Goal: Submit feedback/report problem

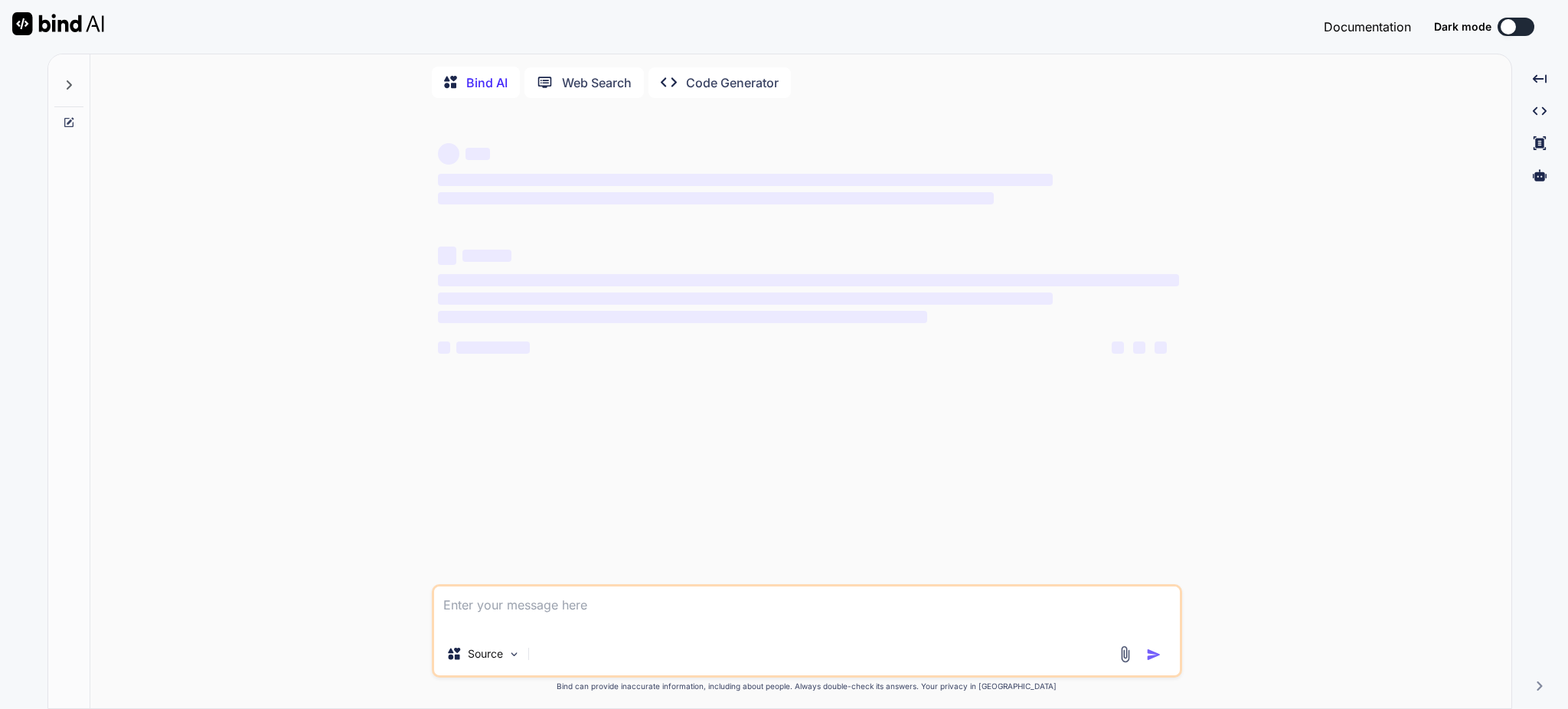
type textarea "i got these errors "./app/globals.css.webpack[javascript/auto]!=!./node_modules…"
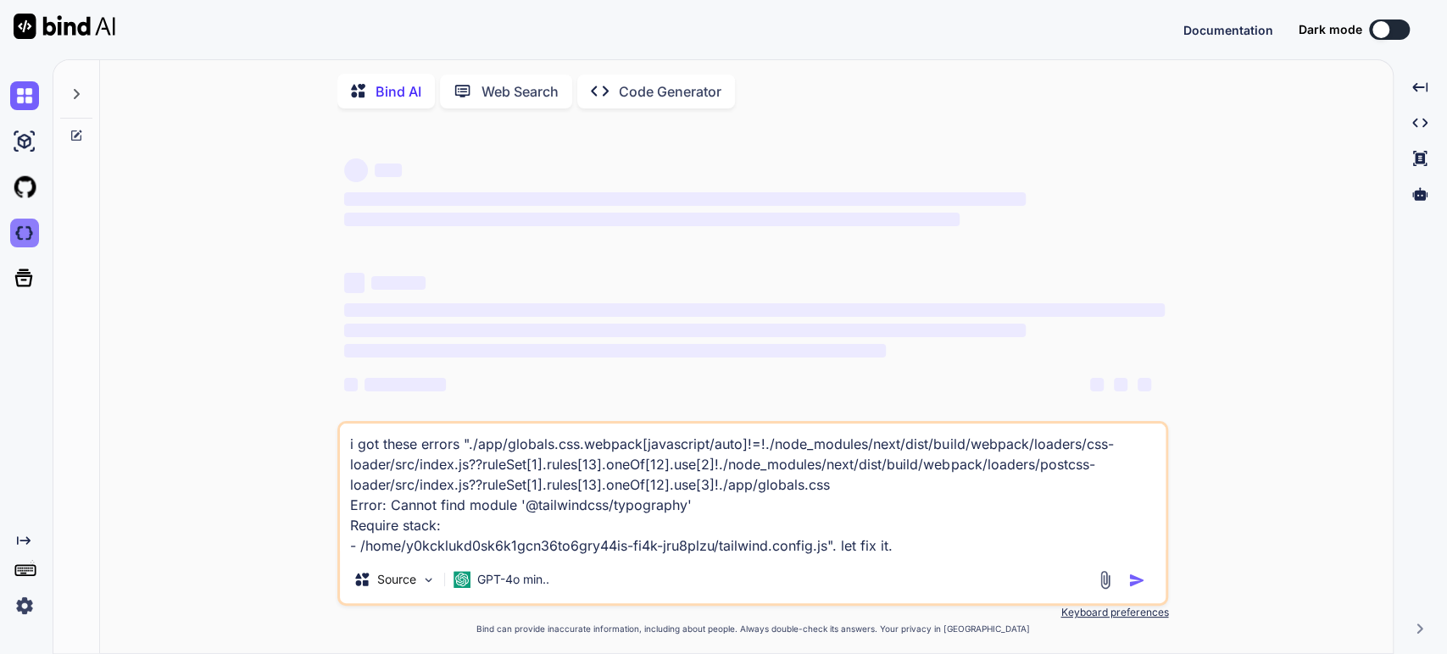
click at [28, 230] on img at bounding box center [24, 233] width 29 height 29
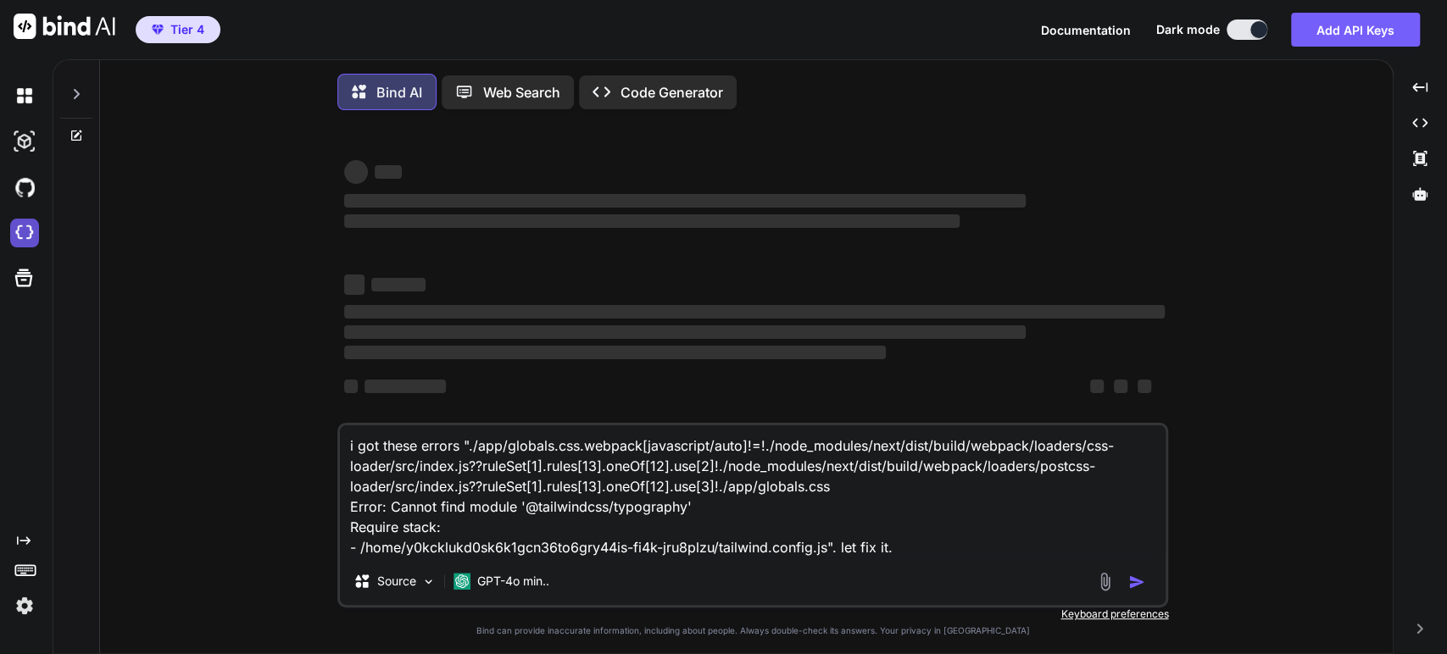
type textarea "x"
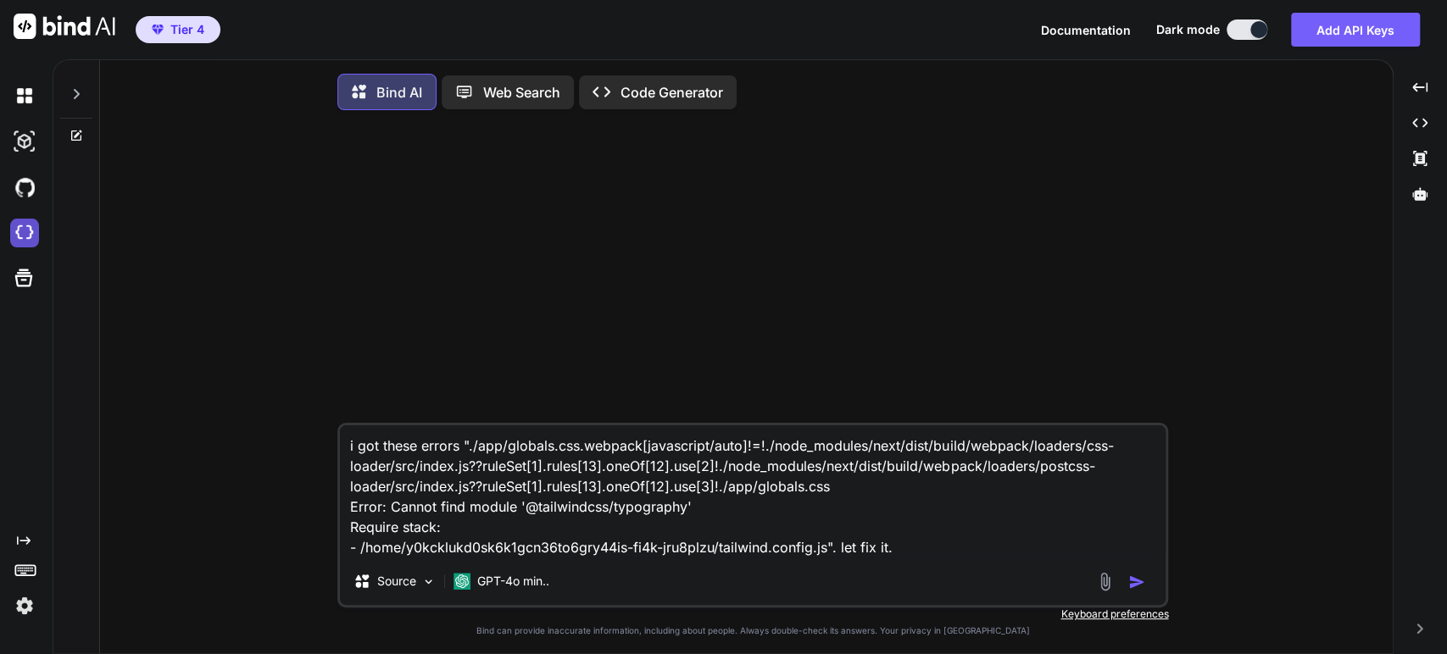
click at [25, 229] on img at bounding box center [24, 233] width 29 height 29
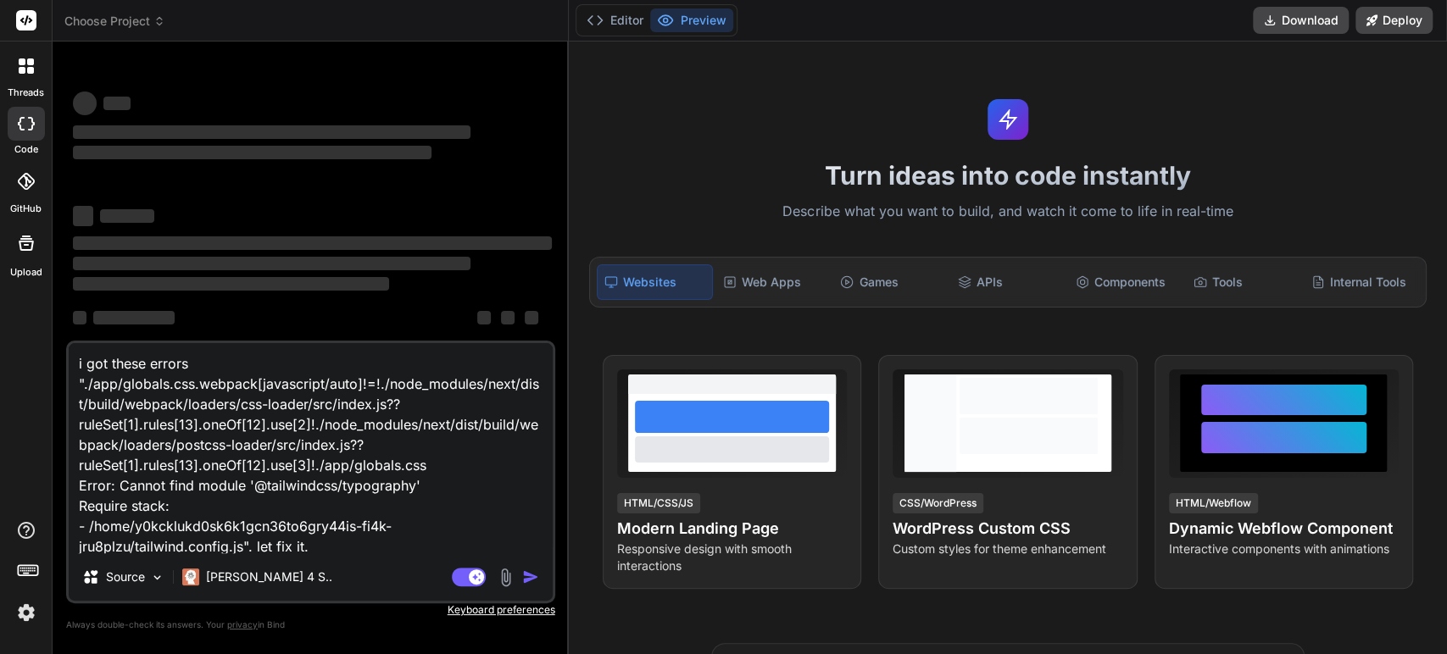
type textarea "x"
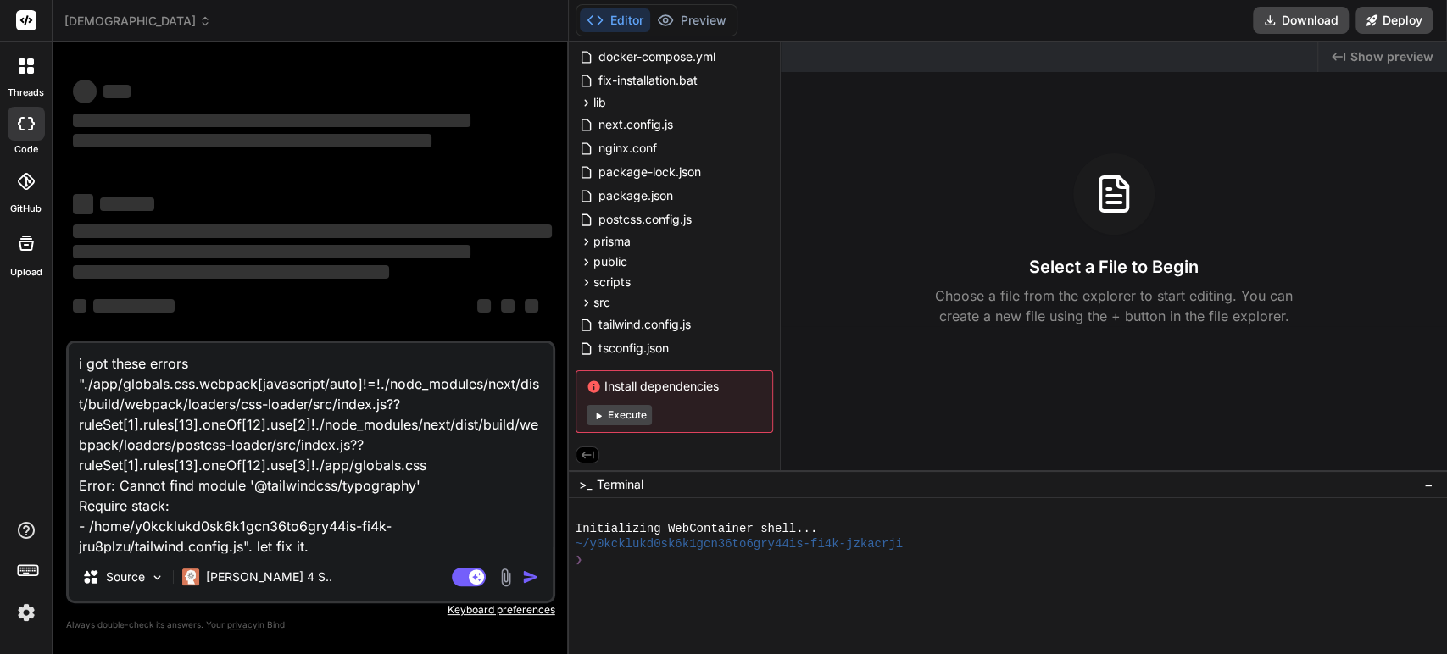
scroll to position [13, 0]
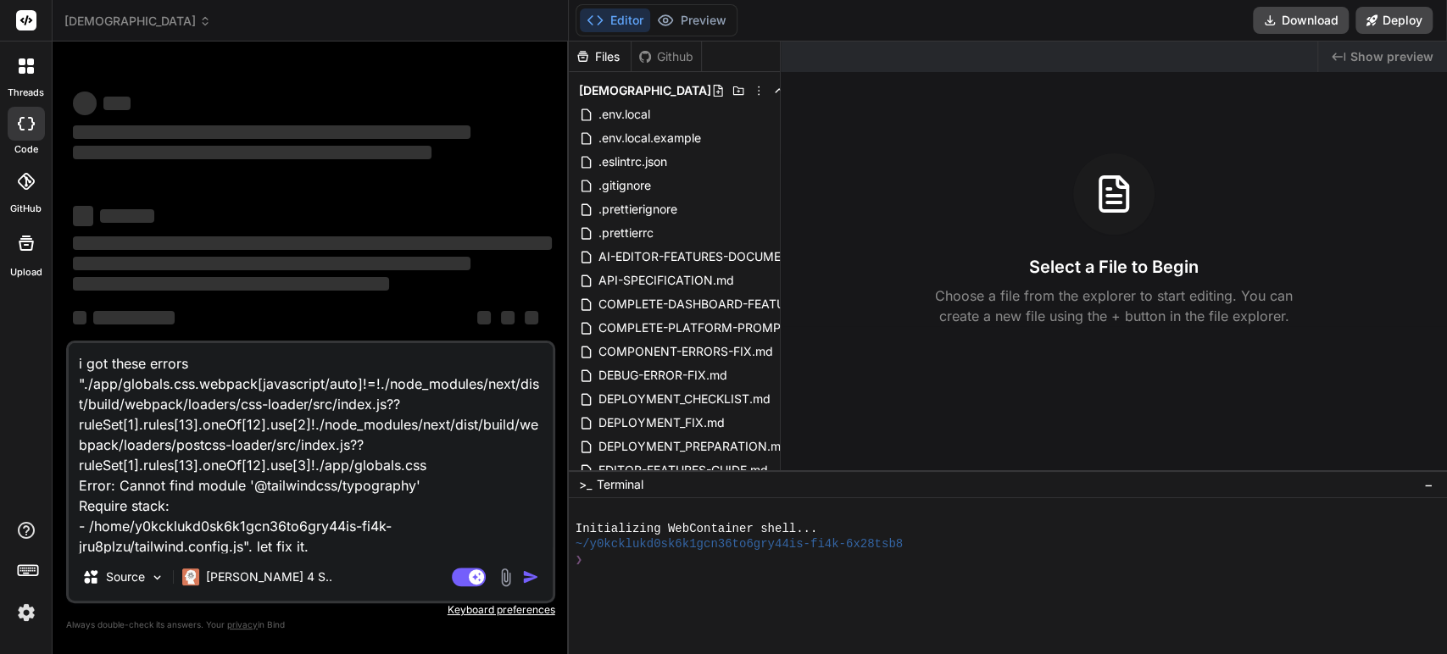
click at [199, 16] on icon at bounding box center [205, 21] width 12 height 12
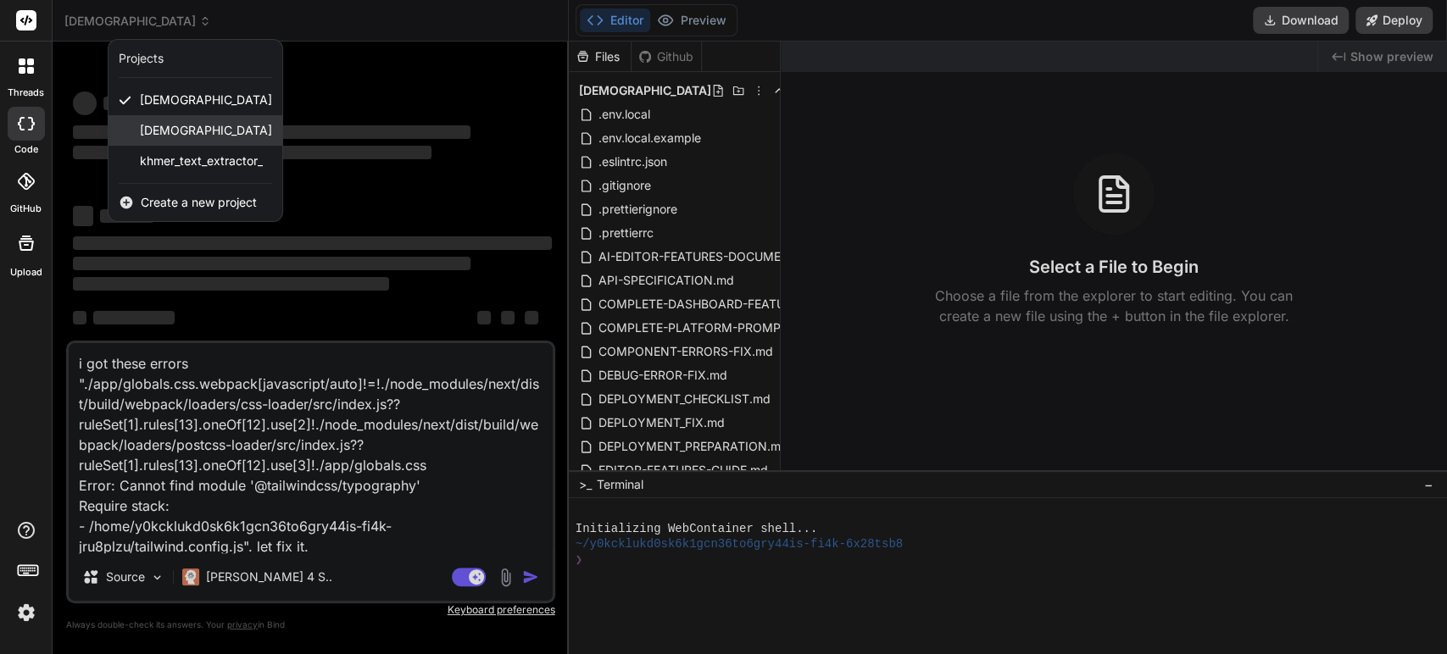
click at [153, 122] on span "khmerscribe_ai_demo" at bounding box center [206, 130] width 132 height 17
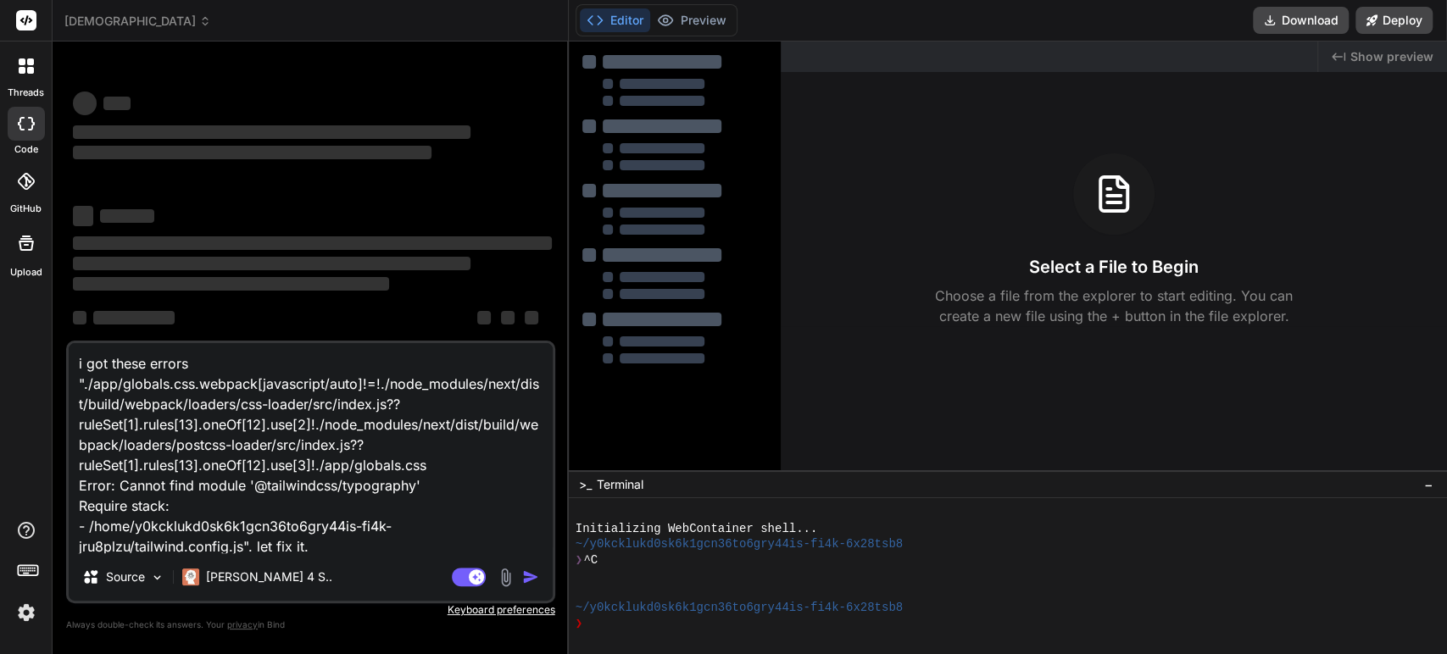
click at [171, 19] on span "khmerscribe_ai_demo" at bounding box center [137, 21] width 147 height 17
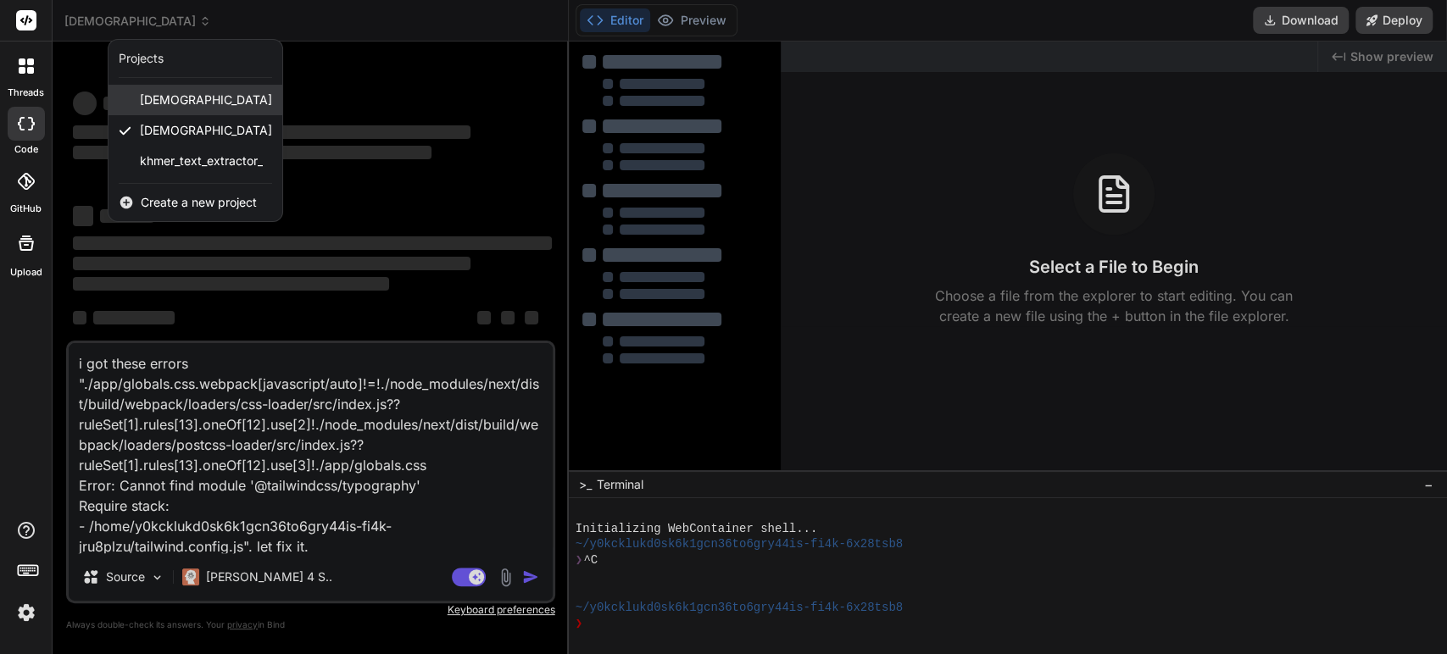
click at [167, 85] on div "khmerscribe_ai" at bounding box center [195, 100] width 174 height 31
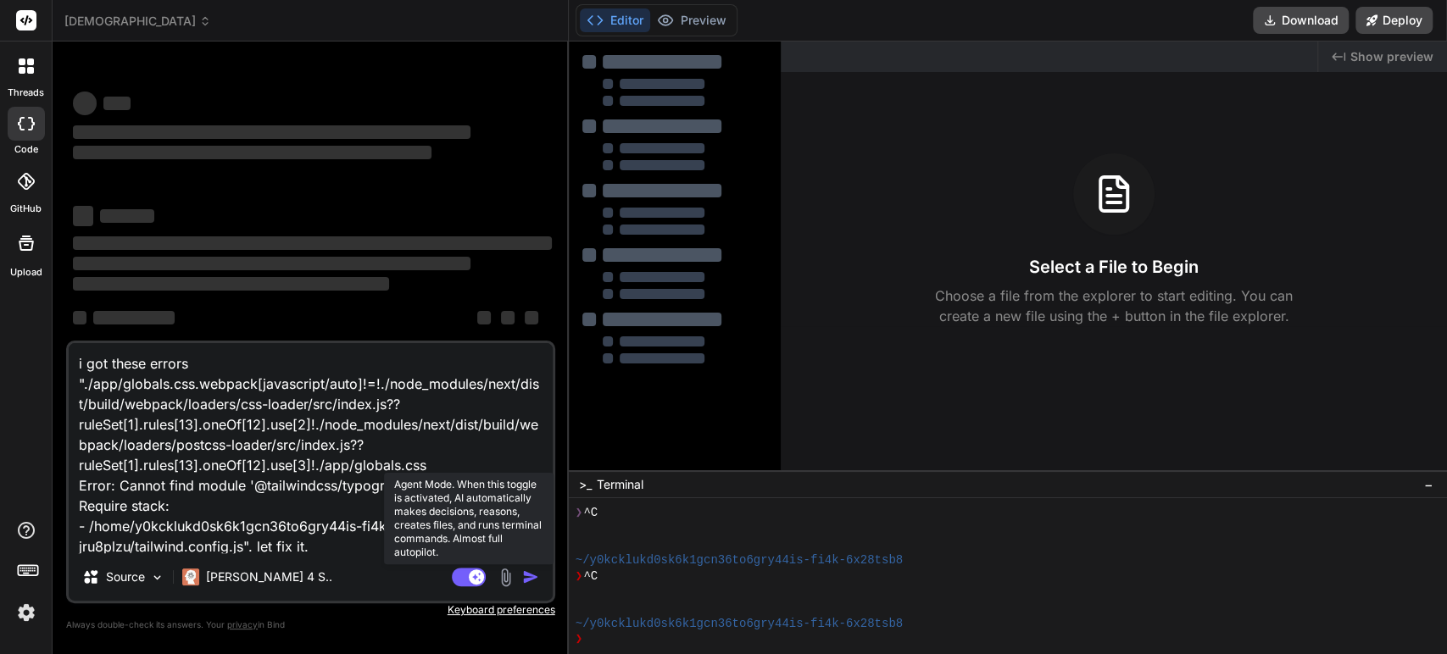
click at [479, 572] on rect at bounding box center [476, 577] width 15 height 15
click at [477, 574] on rect at bounding box center [469, 577] width 34 height 19
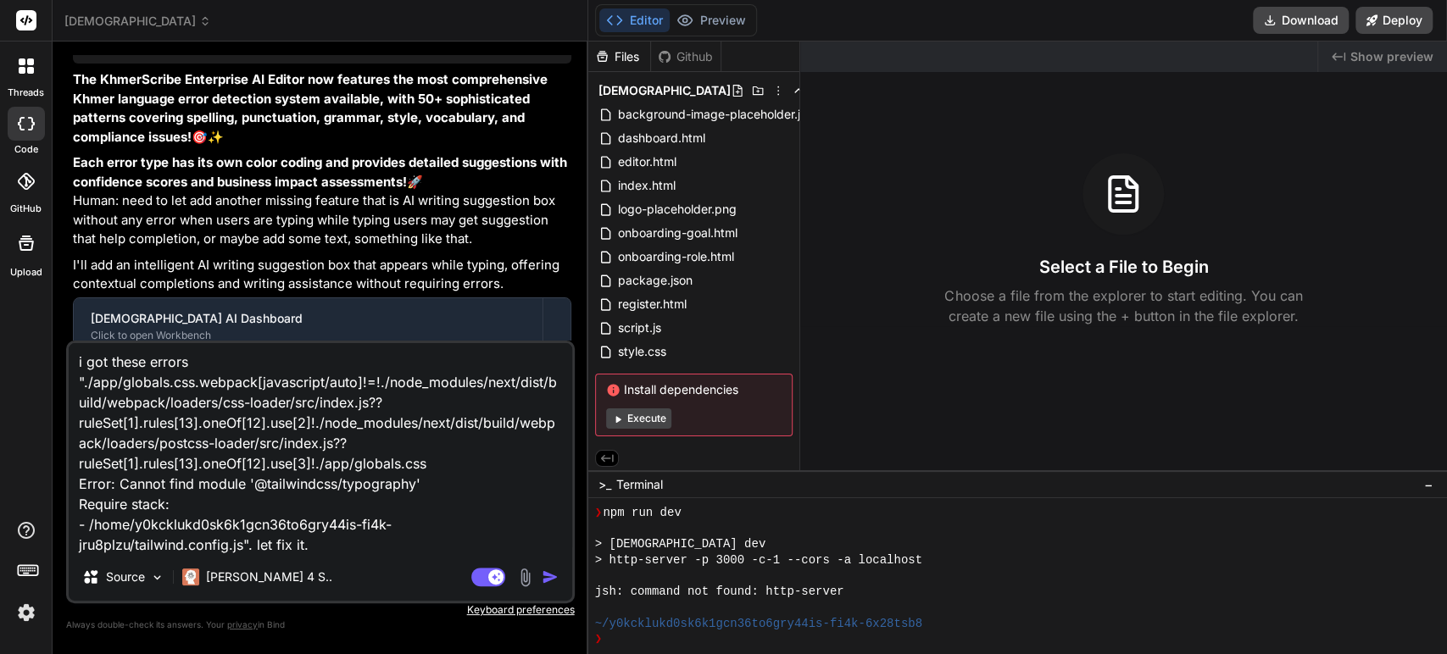
scroll to position [3, 0]
drag, startPoint x: 531, startPoint y: 575, endPoint x: 529, endPoint y: 550, distance: 24.7
click at [542, 575] on img "button" at bounding box center [550, 577] width 17 height 17
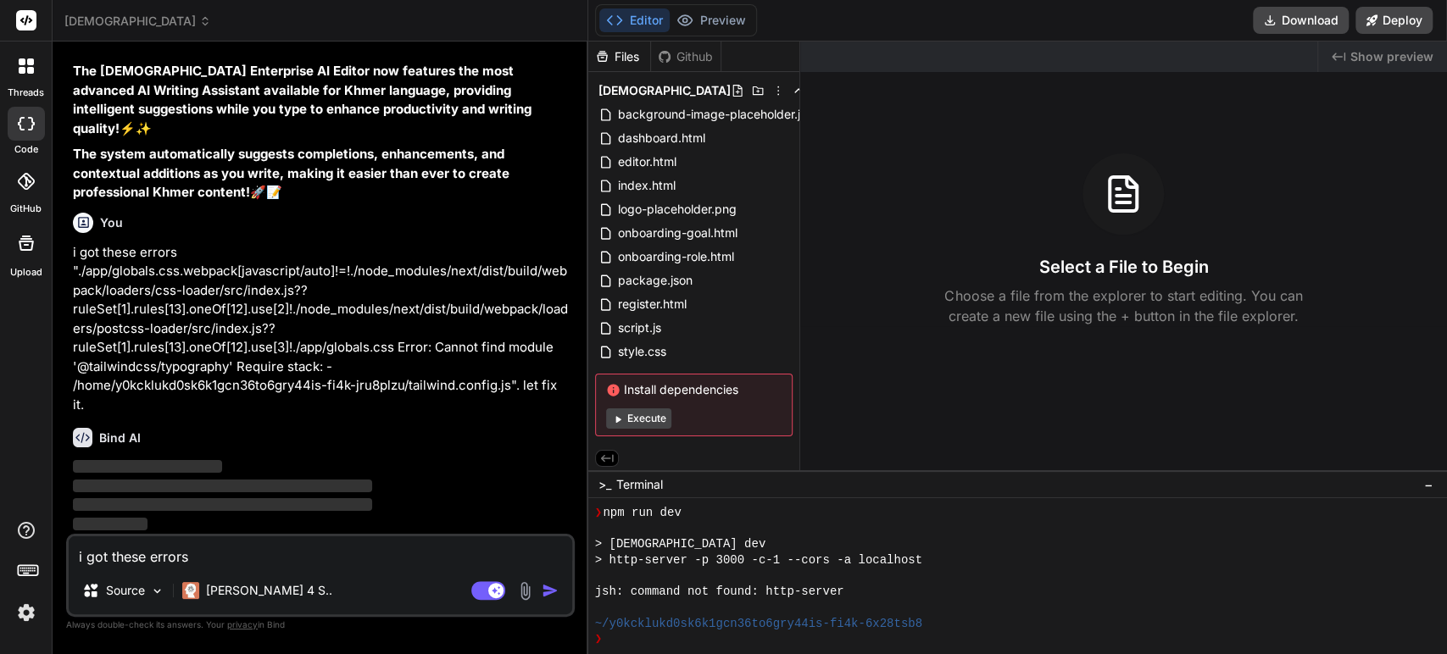
scroll to position [24047, 0]
type textarea "x"
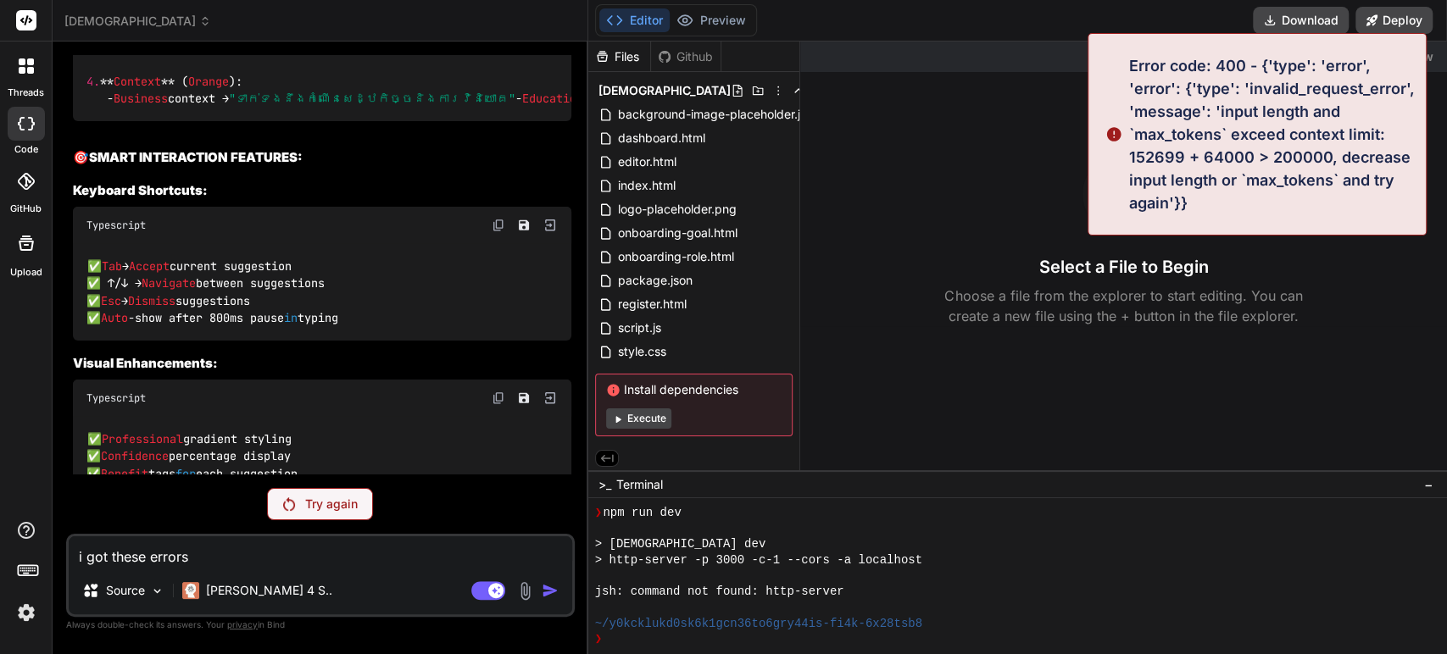
scroll to position [20322, 0]
